Goal: Information Seeking & Learning: Learn about a topic

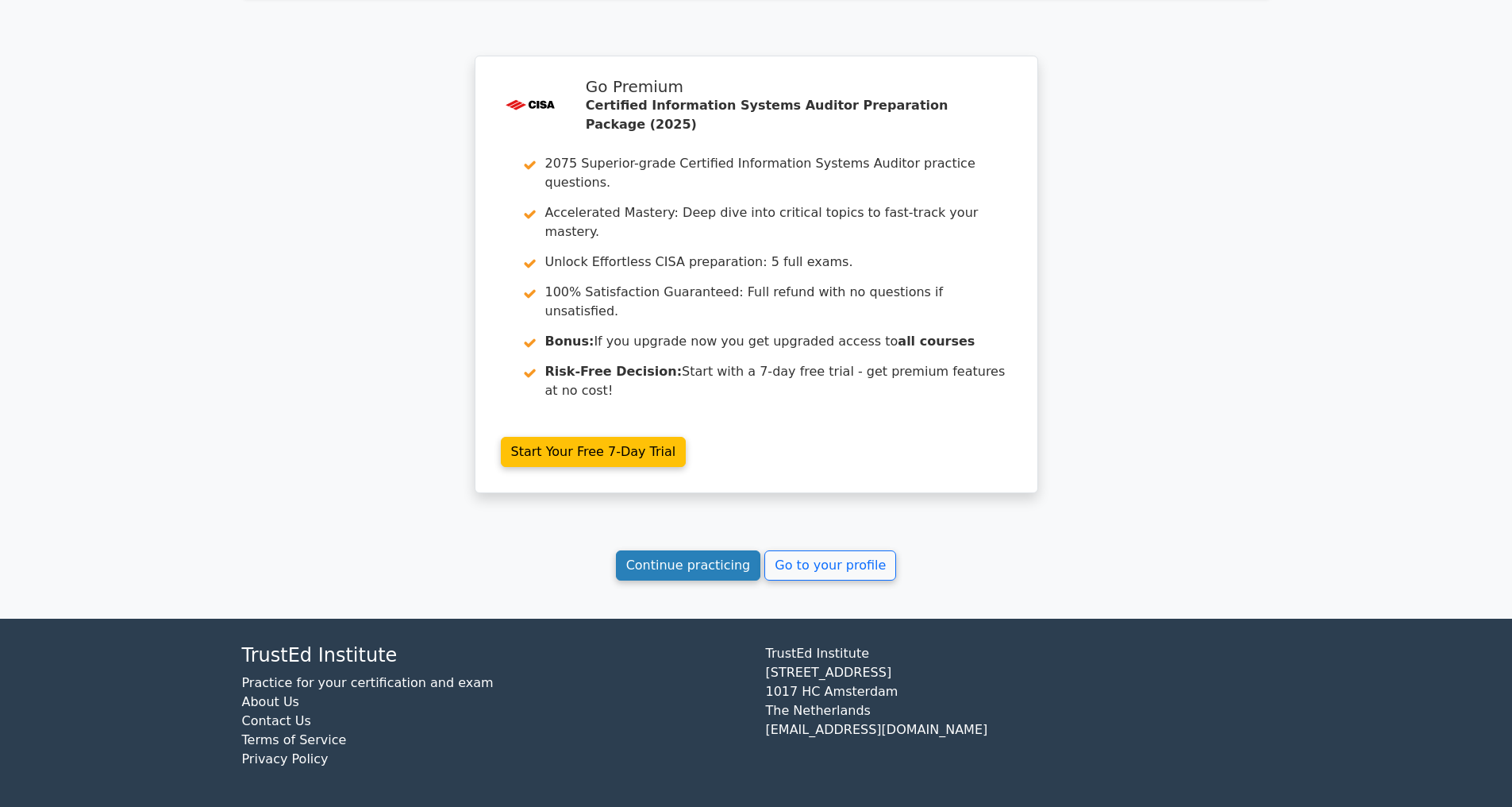
scroll to position [2804, 0]
click at [670, 557] on link "Continue practicing" at bounding box center [688, 565] width 146 height 30
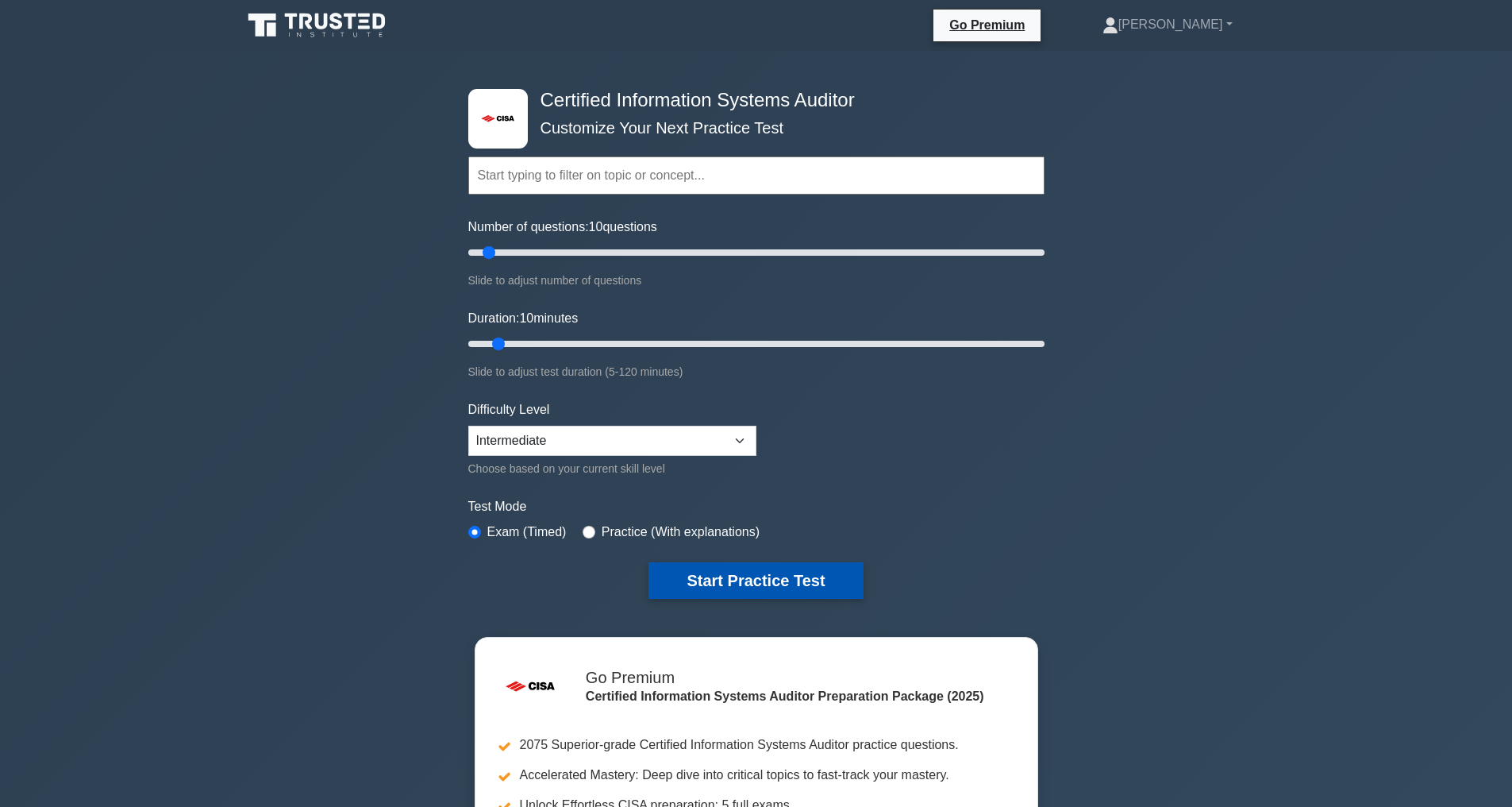
click at [763, 582] on button "Start Practice Test" at bounding box center [756, 580] width 215 height 37
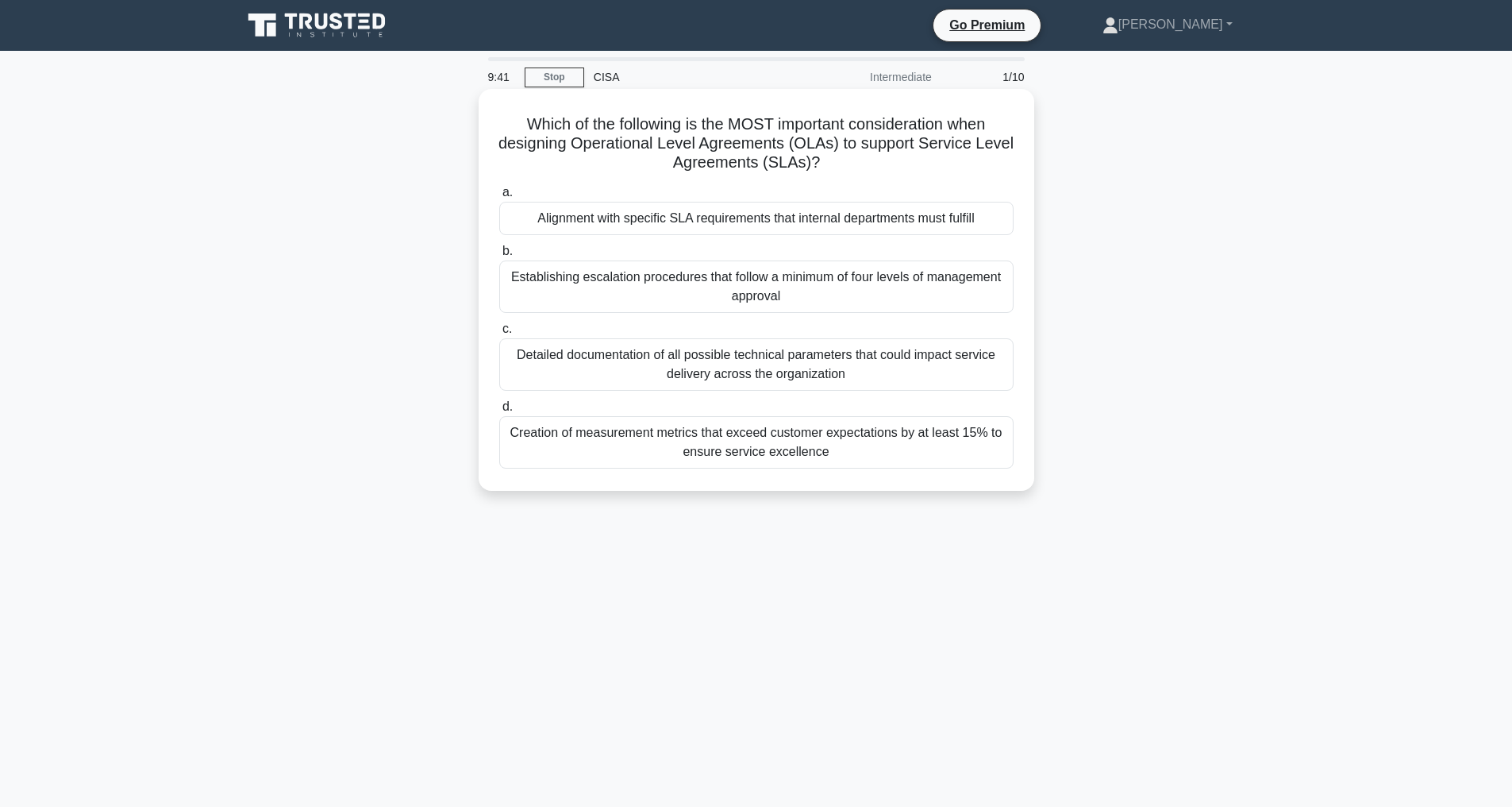
click at [737, 363] on div "Detailed documentation of all possible technical parameters that could impact s…" at bounding box center [756, 365] width 515 height 53
click at [499, 334] on input "c. Detailed documentation of all possible technical parameters that could impac…" at bounding box center [499, 329] width 0 height 10
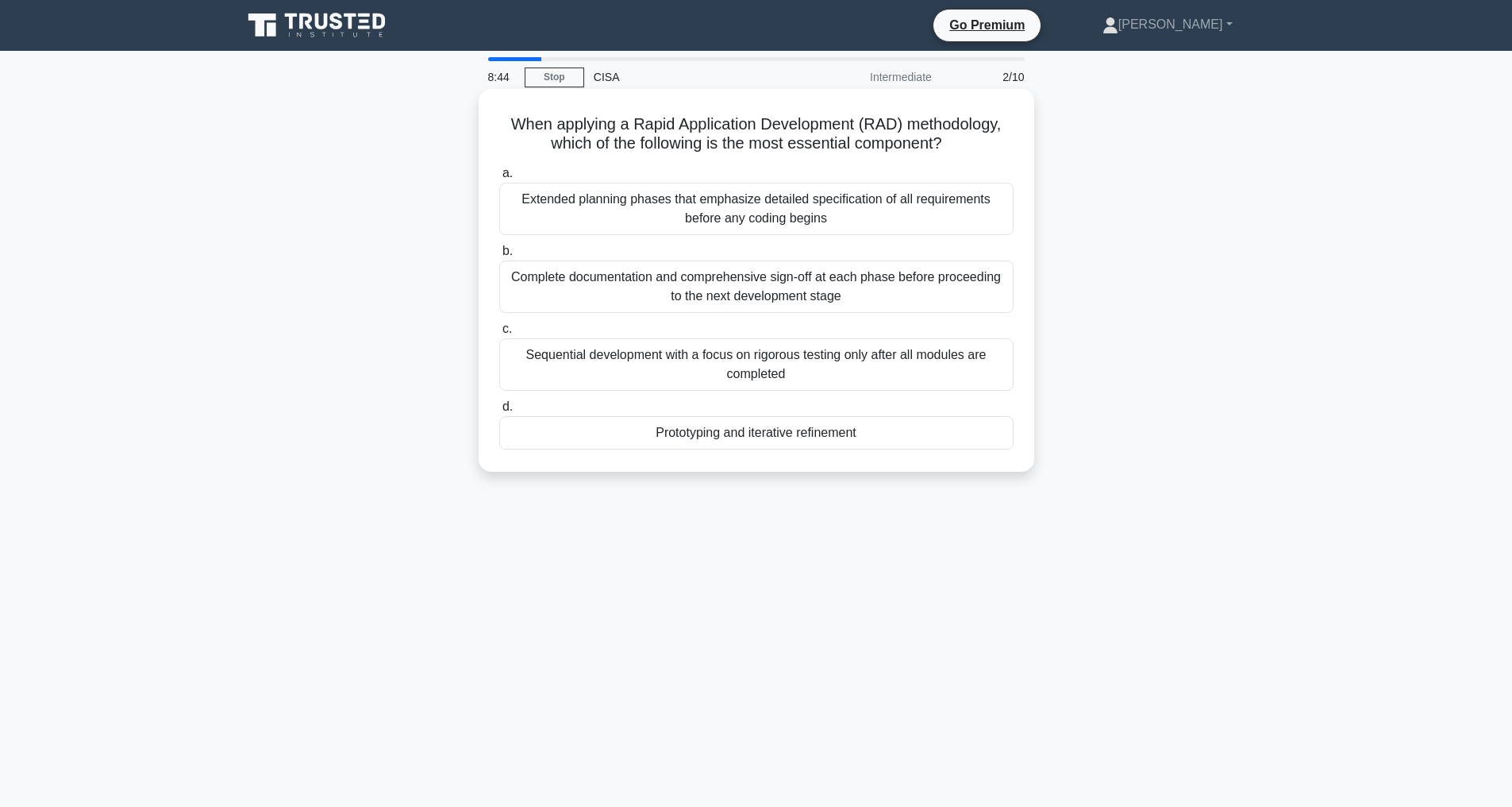
click at [718, 449] on div "Prototyping and iterative refinement" at bounding box center [756, 432] width 515 height 33
click at [499, 412] on input "d. Prototyping and iterative refinement" at bounding box center [499, 407] width 0 height 10
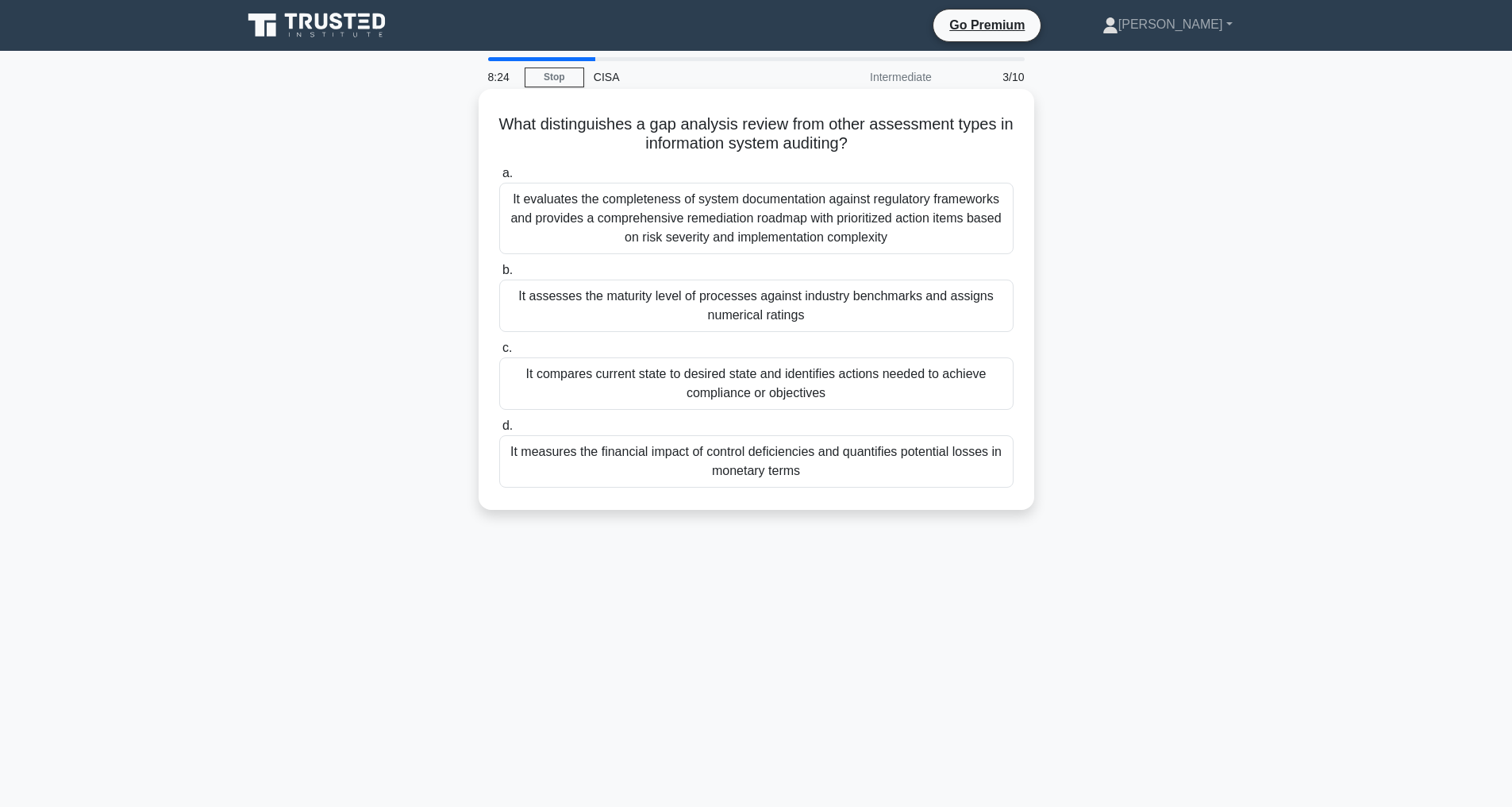
click at [663, 378] on div "It compares current state to desired state and identifies actions needed to ach…" at bounding box center [756, 383] width 515 height 53
click at [499, 354] on input "c. It compares current state to desired state and identifies actions needed to …" at bounding box center [499, 349] width 0 height 10
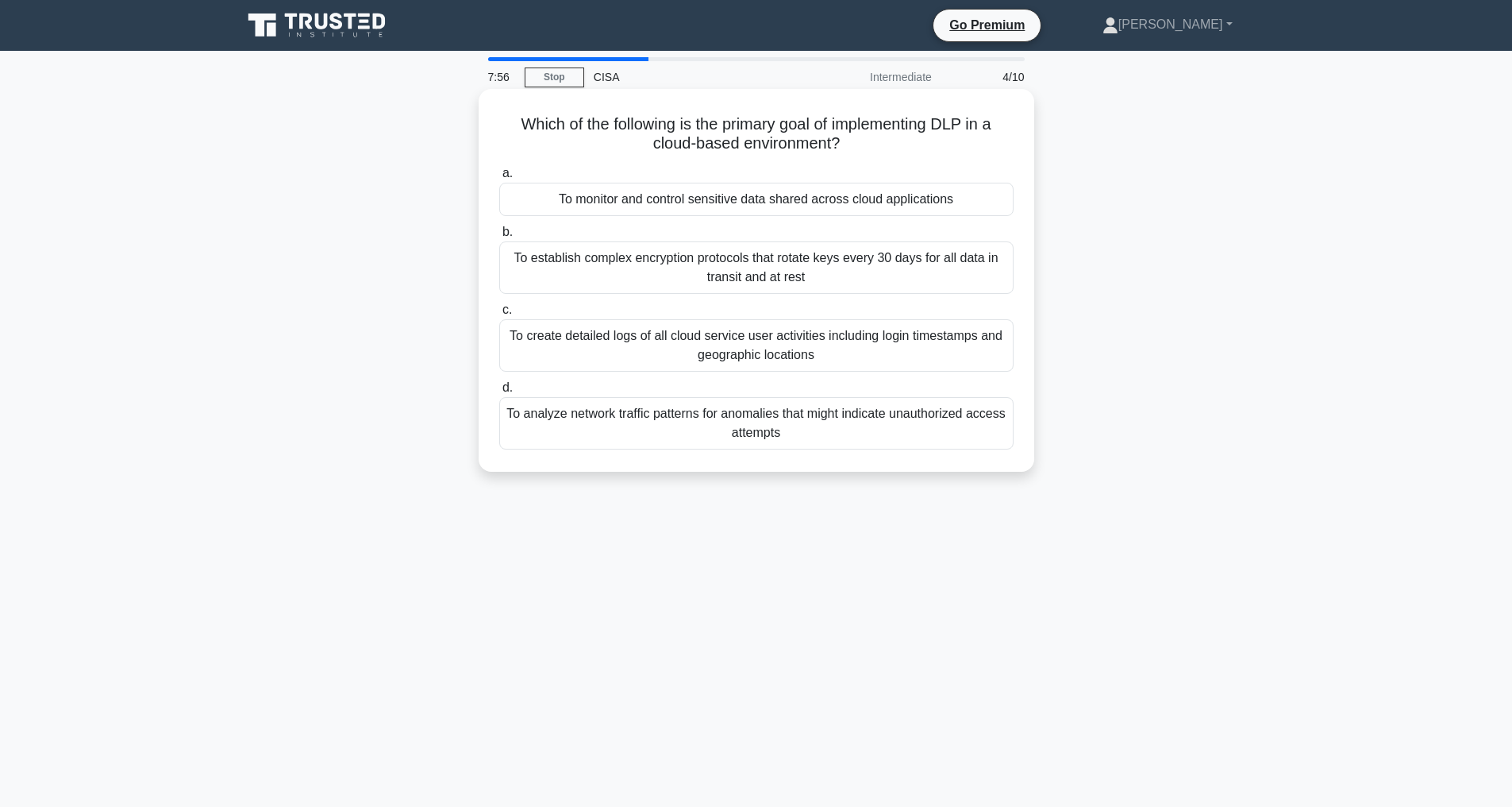
click at [808, 201] on div "To monitor and control sensitive data shared across cloud applications" at bounding box center [756, 199] width 515 height 33
click at [499, 179] on input "a. To monitor and control sensitive data shared across cloud applications" at bounding box center [499, 174] width 0 height 10
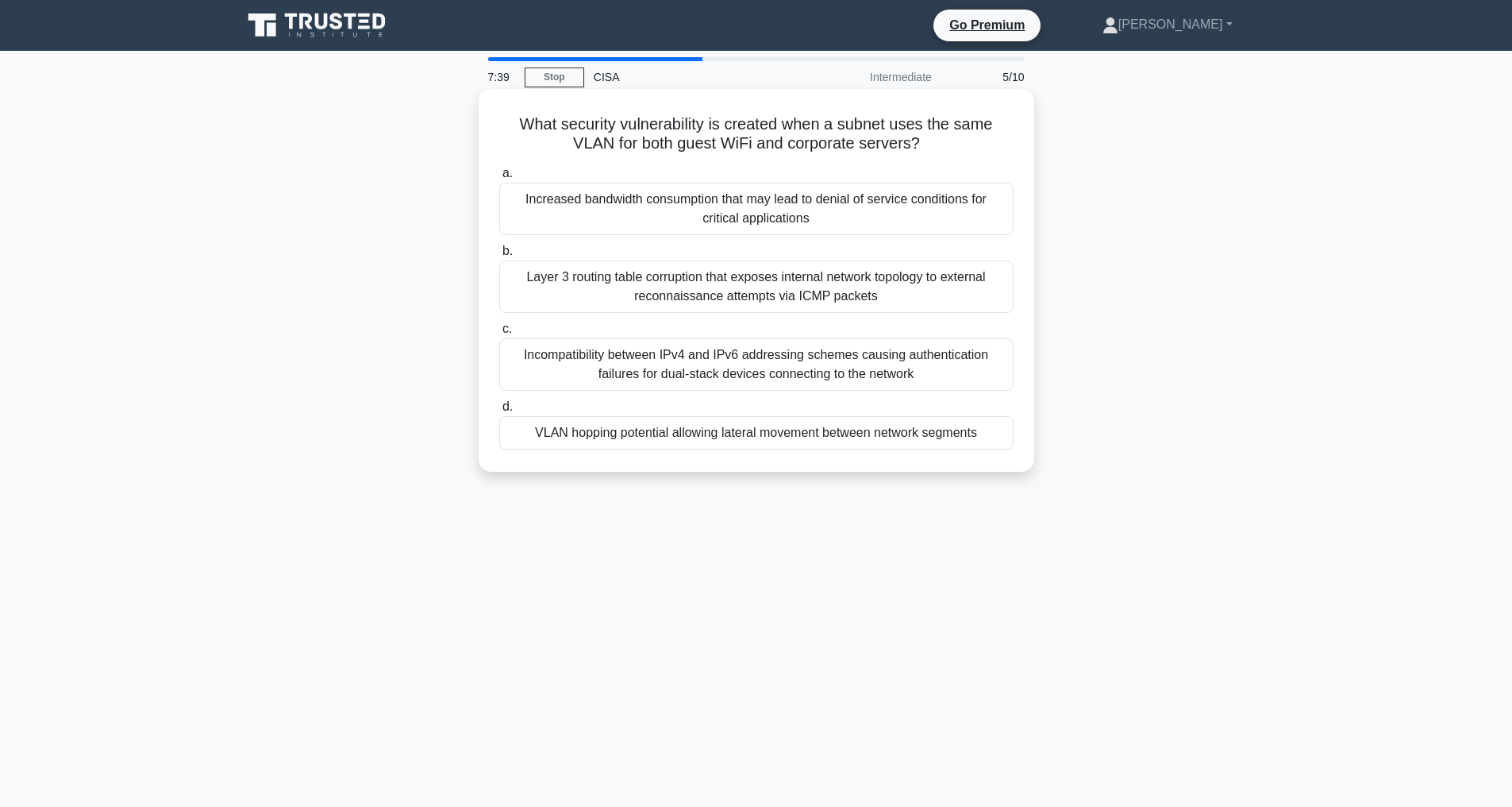
click at [728, 435] on div "VLAN hopping potential allowing lateral movement between network segments" at bounding box center [756, 432] width 515 height 33
click at [499, 412] on input "d. VLAN hopping potential allowing lateral movement between network segments" at bounding box center [499, 407] width 0 height 10
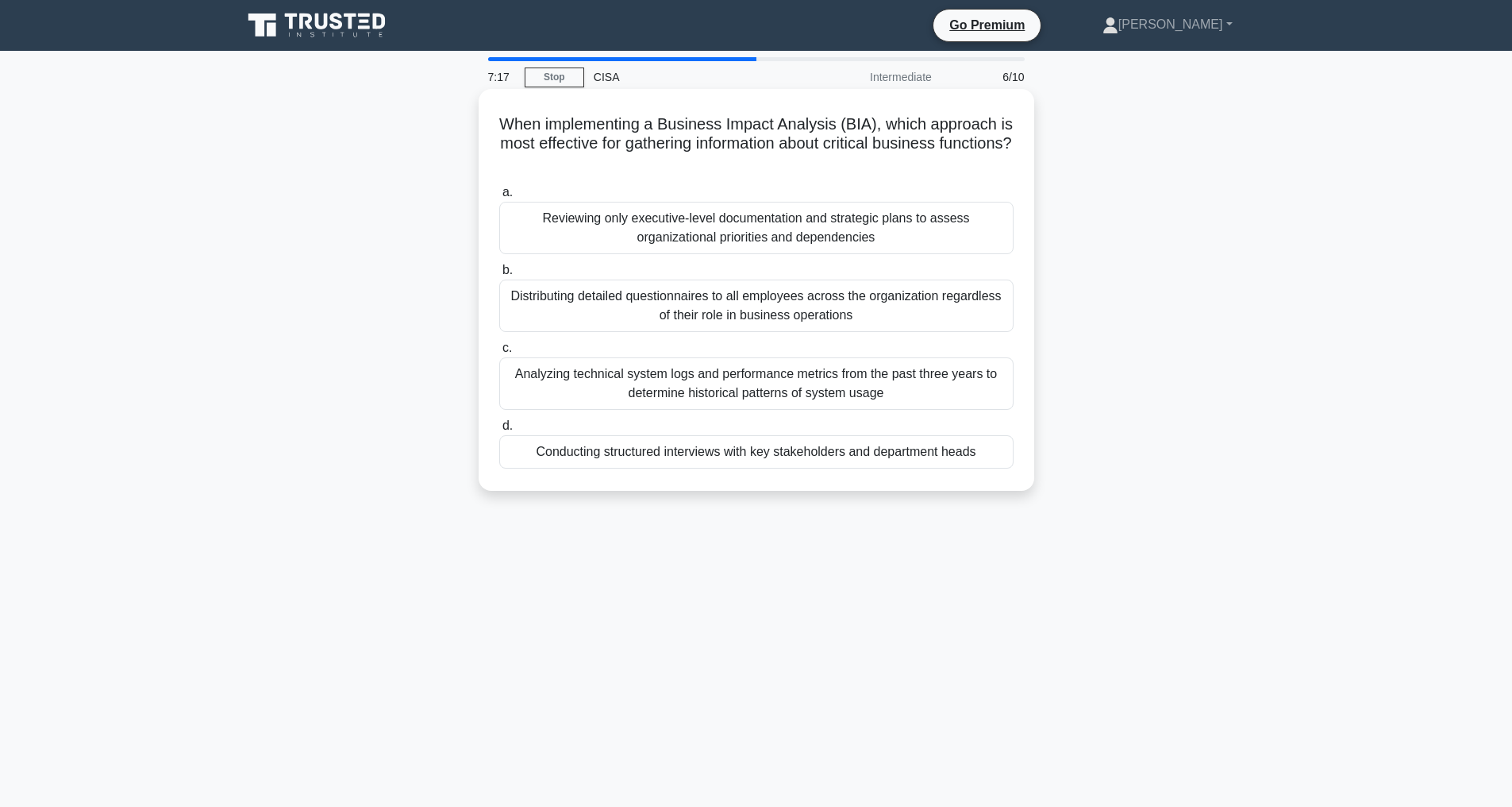
click at [804, 450] on div "Conducting structured interviews with key stakeholders and department heads" at bounding box center [756, 452] width 515 height 33
click at [499, 431] on input "d. Conducting structured interviews with key stakeholders and department heads" at bounding box center [499, 426] width 0 height 10
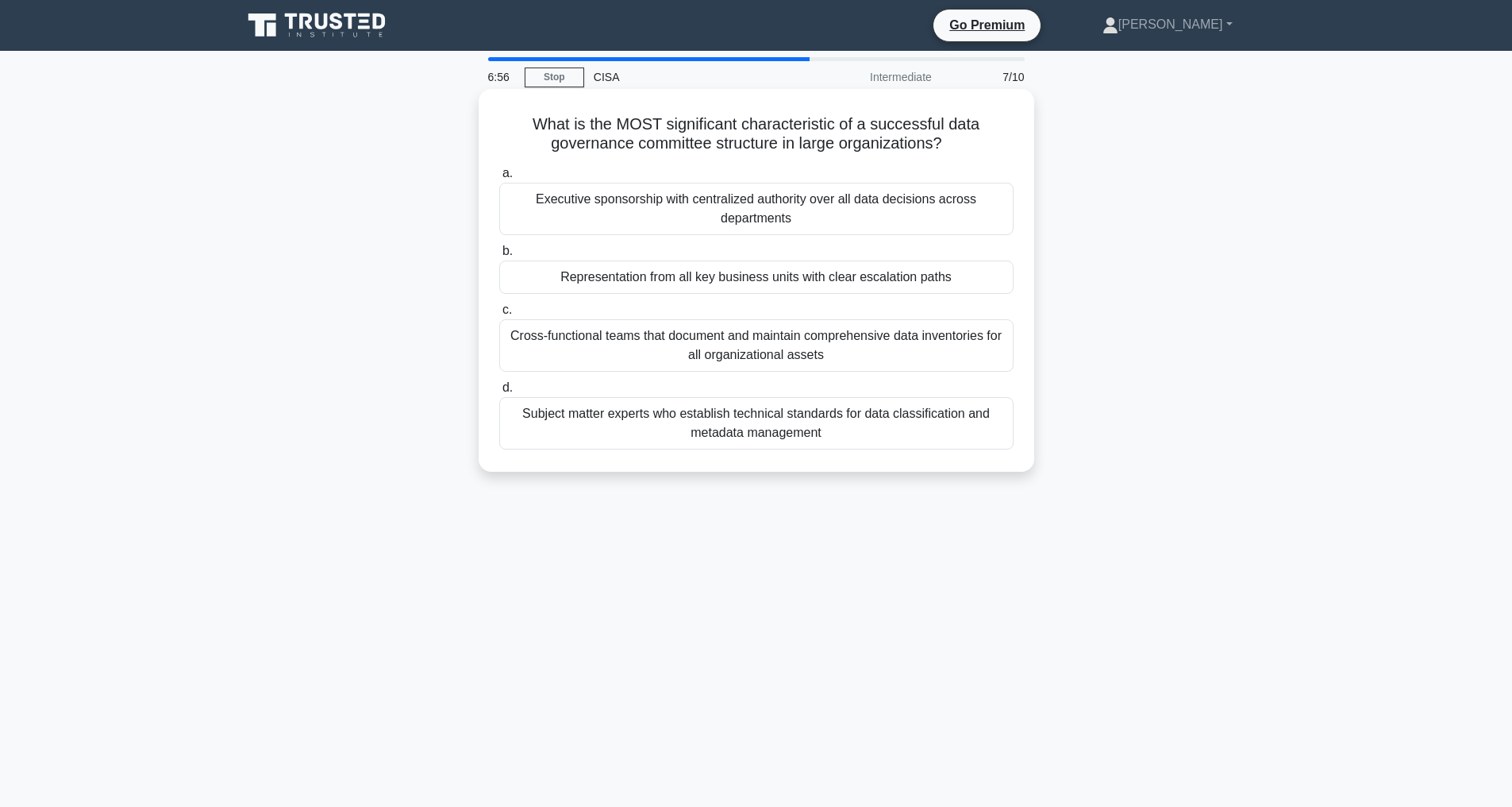
click at [800, 430] on div "Subject matter experts who establish technical standards for data classificatio…" at bounding box center [756, 424] width 515 height 53
click at [499, 393] on input "d. Subject matter experts who establish technical standards for data classifica…" at bounding box center [499, 388] width 0 height 10
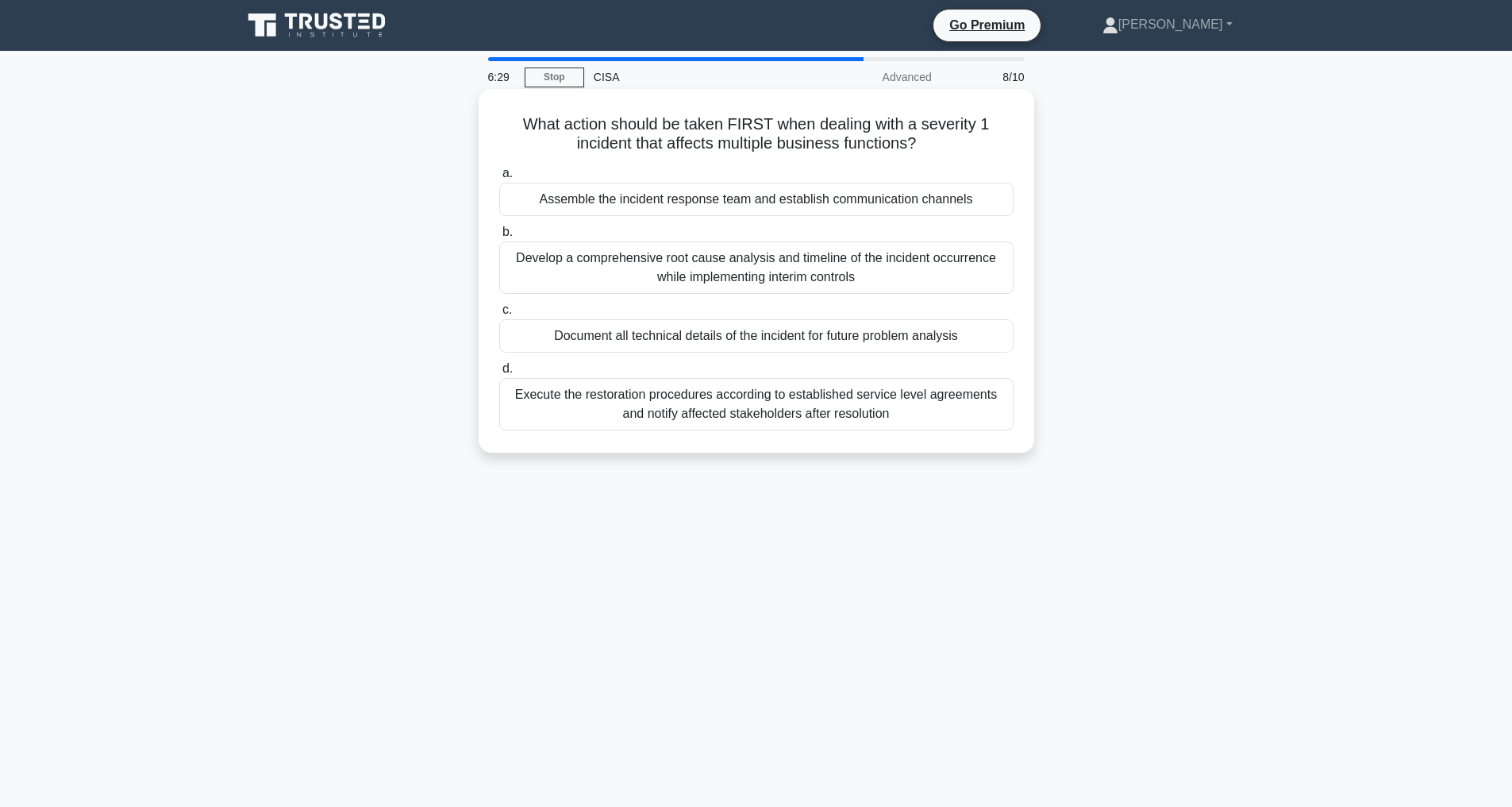
click at [791, 203] on div "Assemble the incident response team and establish communication channels" at bounding box center [756, 199] width 515 height 33
click at [499, 179] on input "a. Assemble the incident response team and establish communication channels" at bounding box center [499, 174] width 0 height 10
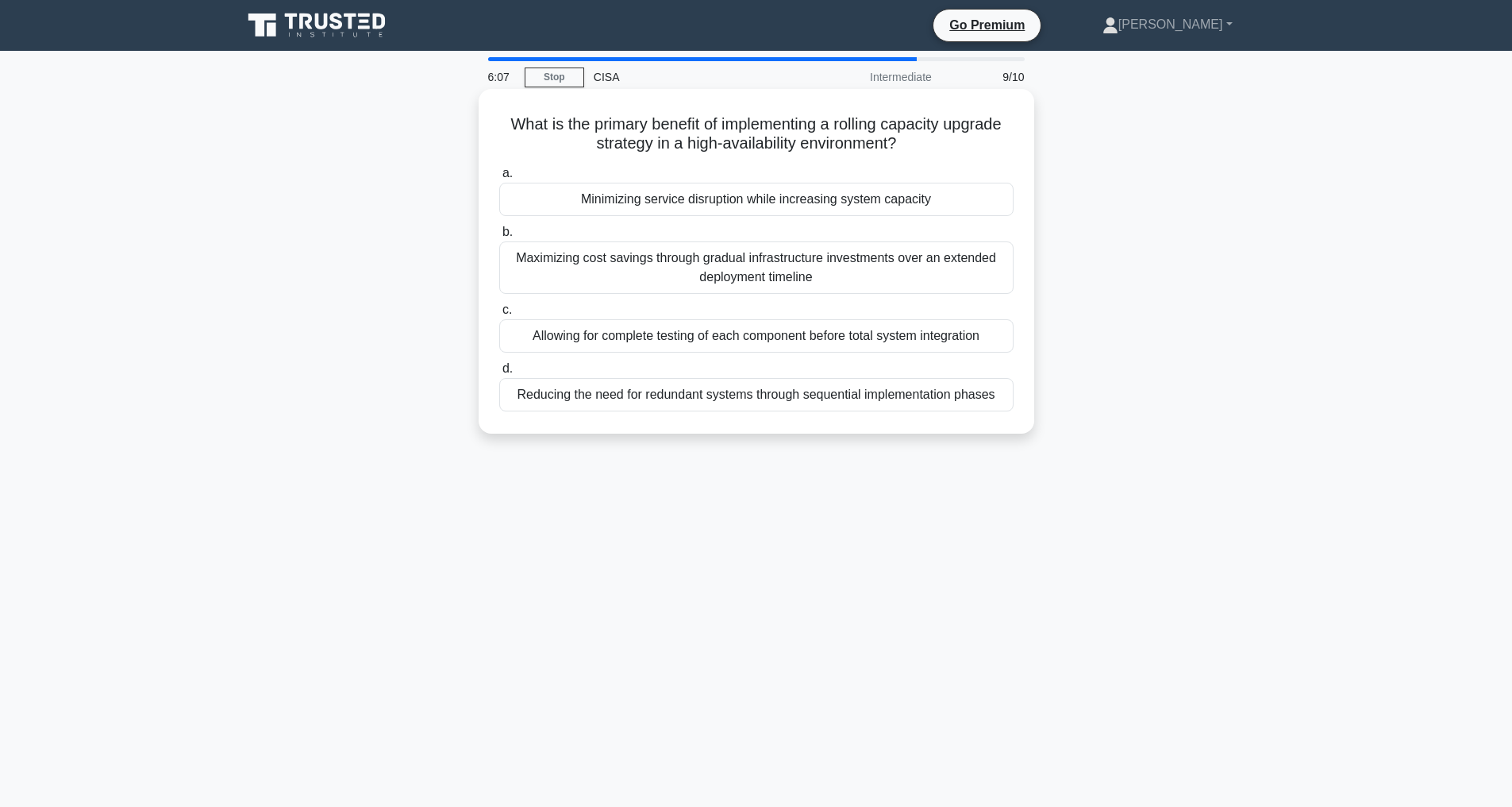
click at [817, 203] on div "Minimizing service disruption while increasing system capacity" at bounding box center [756, 199] width 515 height 33
click at [499, 179] on input "a. Minimizing service disruption while increasing system capacity" at bounding box center [499, 174] width 0 height 10
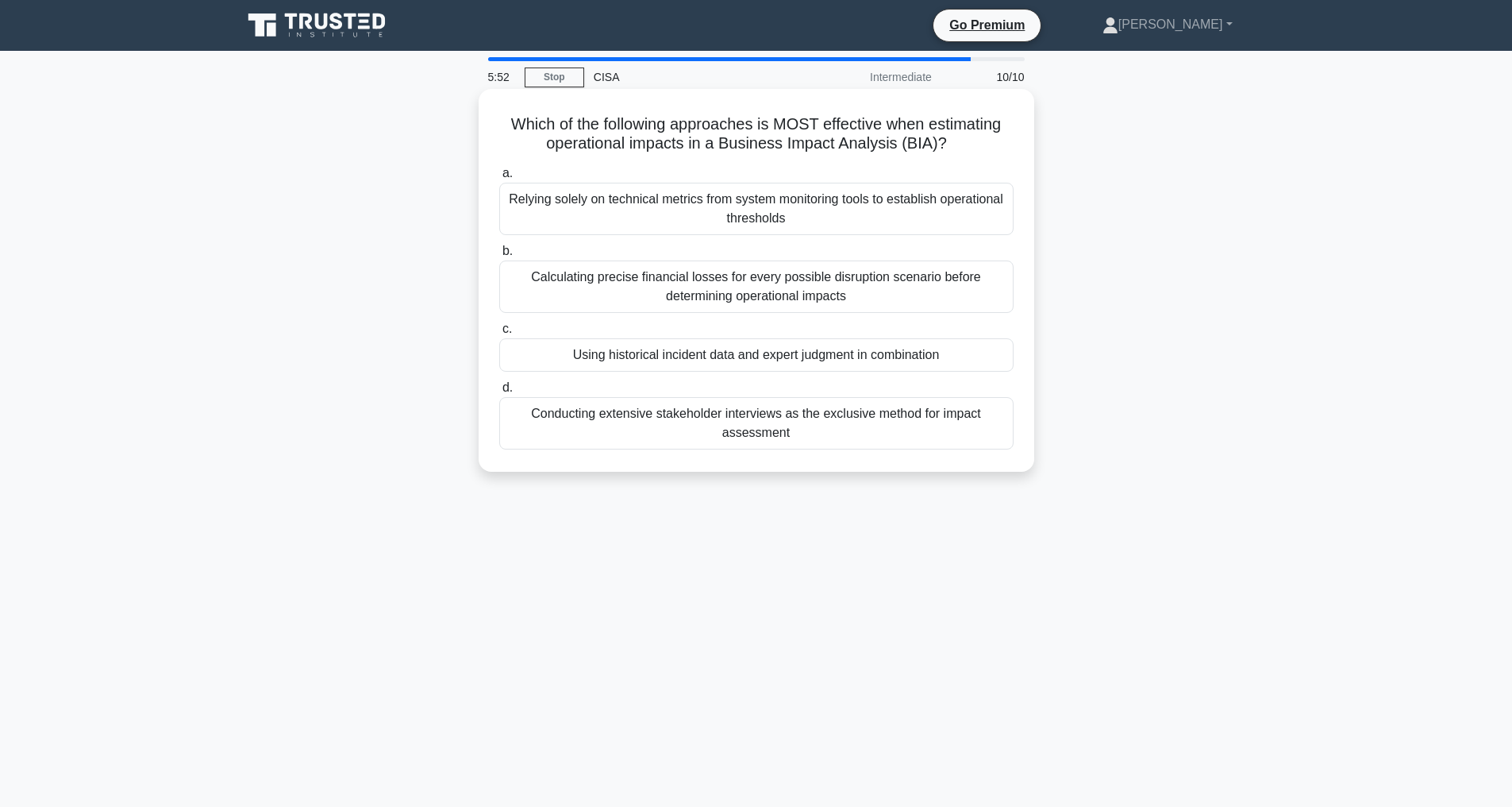
click at [717, 372] on div "Using historical incident data and expert judgment in combination" at bounding box center [756, 355] width 515 height 33
click at [499, 334] on input "c. Using historical incident data and expert judgment in combination" at bounding box center [499, 329] width 0 height 10
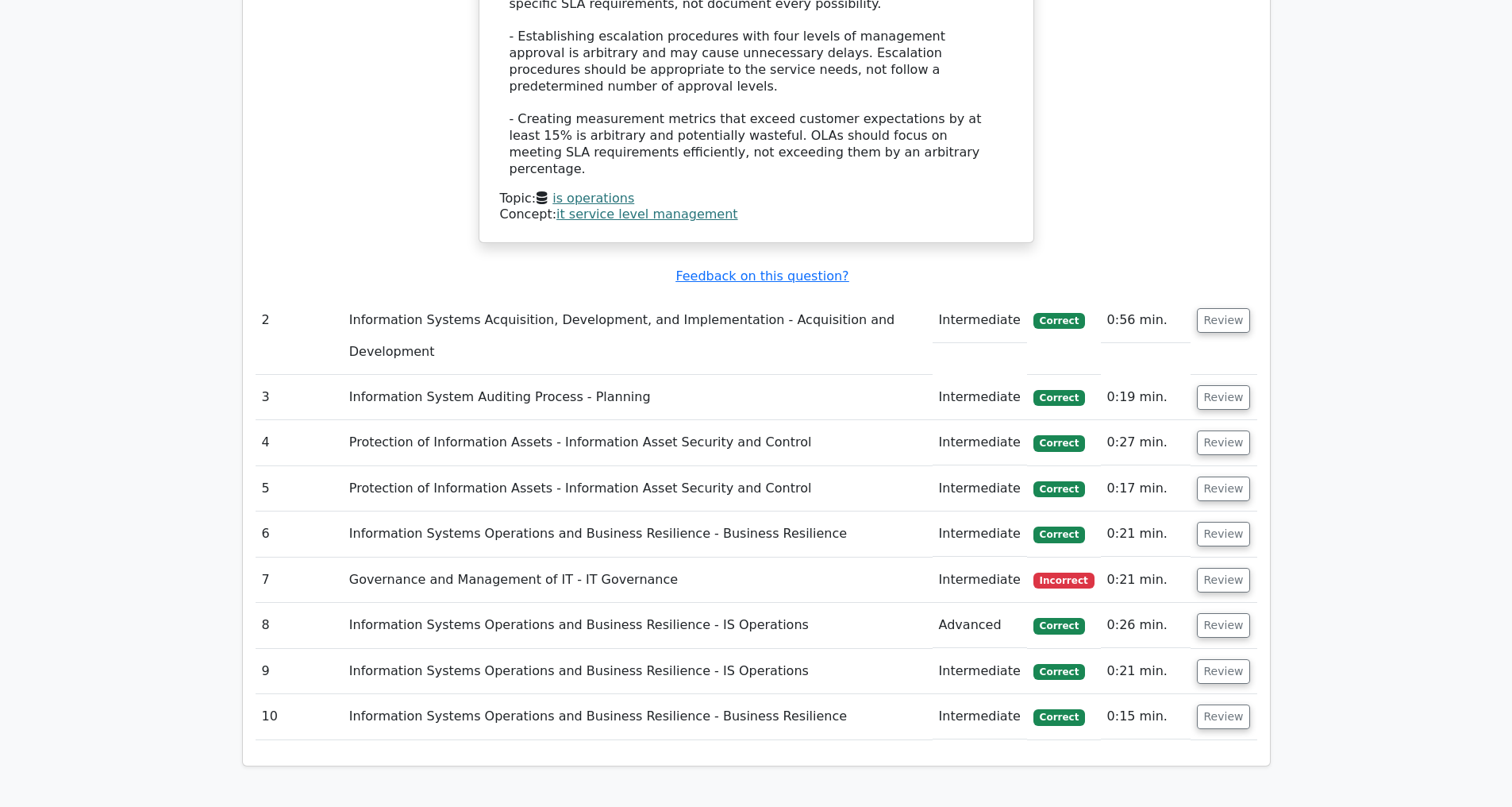
scroll to position [2391, 0]
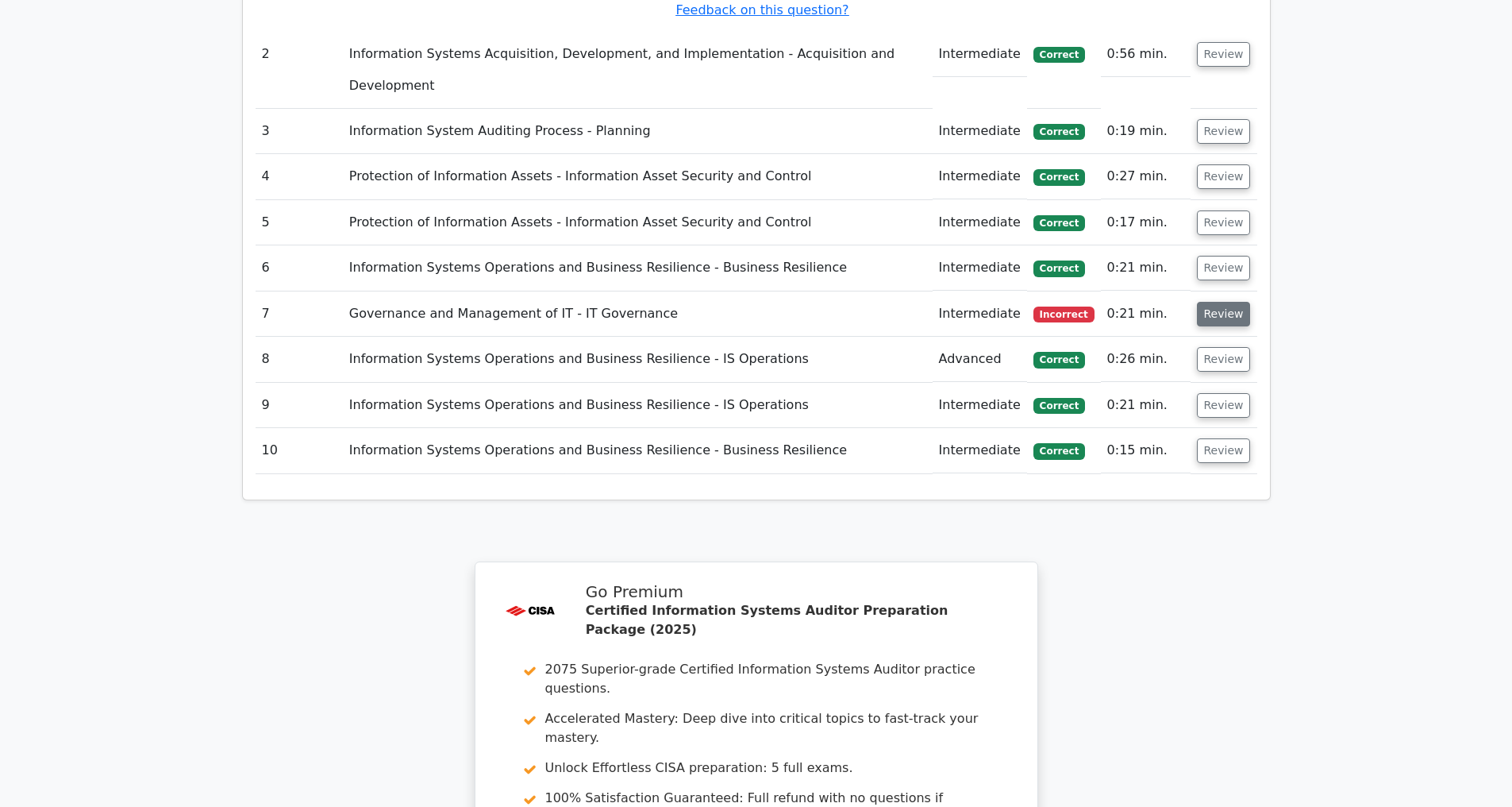
click at [1223, 314] on button "Review" at bounding box center [1223, 314] width 54 height 25
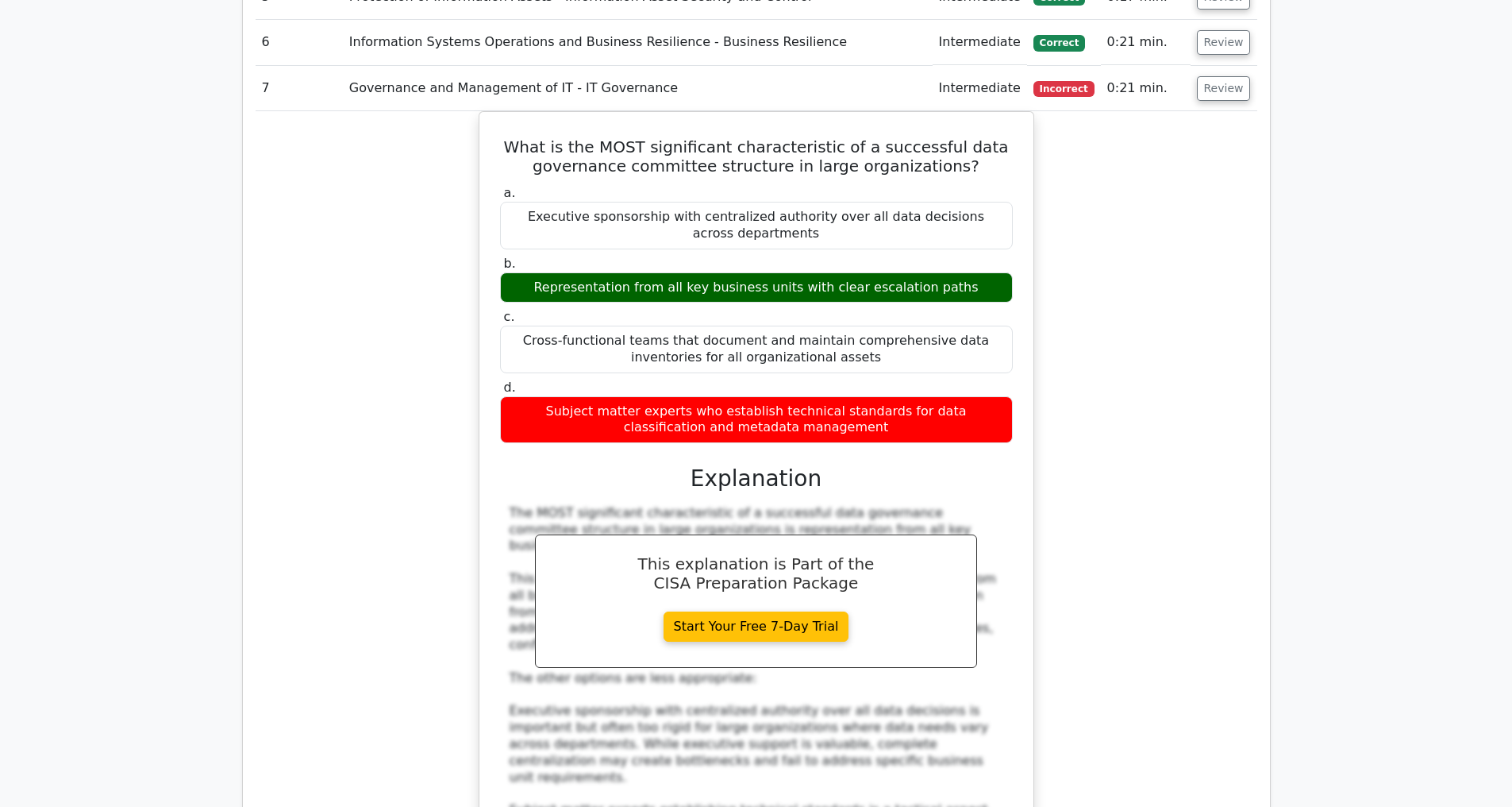
scroll to position [2694, 0]
